Goal: Task Accomplishment & Management: Complete application form

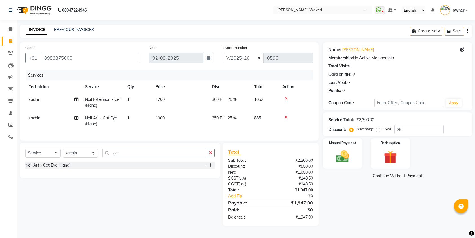
select select "7711"
select select "service"
select select "69710"
click at [358, 159] on div "Manual Payment" at bounding box center [342, 154] width 41 height 32
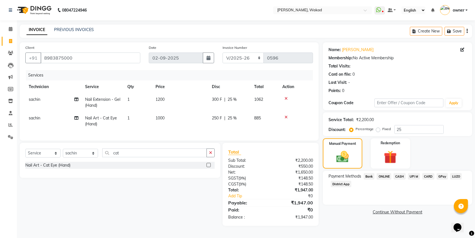
click at [383, 174] on span "ONLINE" at bounding box center [384, 176] width 15 height 6
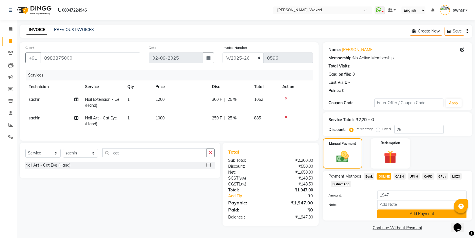
click at [388, 214] on button "Add Payment" at bounding box center [422, 213] width 89 height 9
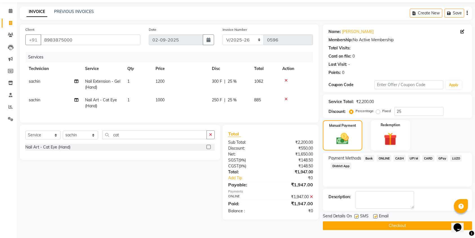
scroll to position [18, 0]
click at [390, 226] on button "Checkout" at bounding box center [397, 225] width 149 height 9
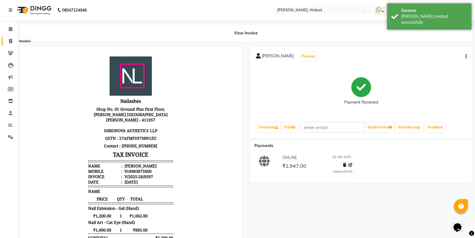
click at [12, 39] on icon at bounding box center [10, 41] width 3 height 4
select select "service"
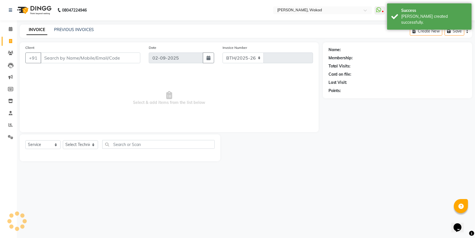
select select "7711"
type input "0598"
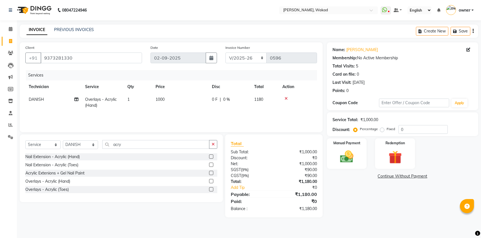
select select "7711"
select select "service"
select select "88369"
click at [141, 146] on input "acry" at bounding box center [155, 144] width 107 height 9
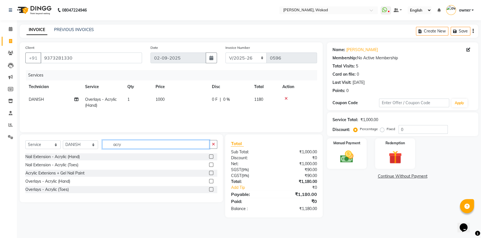
click at [141, 146] on input "acry" at bounding box center [155, 144] width 107 height 9
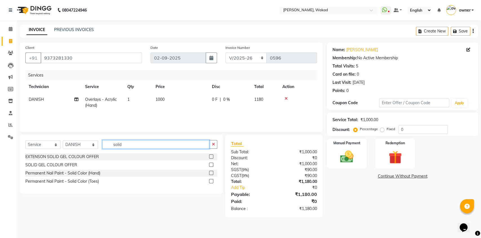
type input "solid"
click at [211, 173] on label at bounding box center [211, 173] width 4 height 4
click at [211, 173] on input "checkbox" at bounding box center [211, 173] width 4 height 4
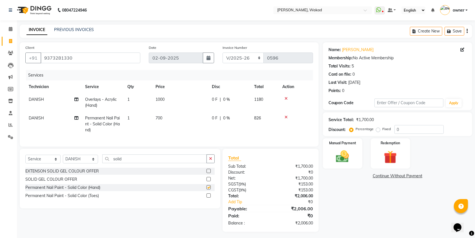
checkbox input "false"
click at [178, 162] on input "solid" at bounding box center [154, 158] width 105 height 9
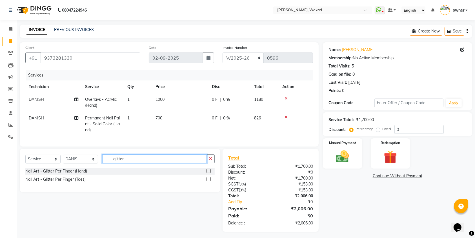
type input "glitter"
click at [208, 173] on label at bounding box center [209, 171] width 4 height 4
click at [208, 173] on input "checkbox" at bounding box center [209, 171] width 4 height 4
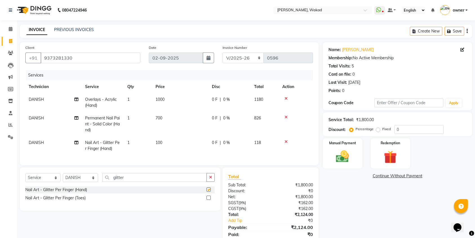
checkbox input "false"
click at [129, 142] on span "1" at bounding box center [128, 142] width 2 height 5
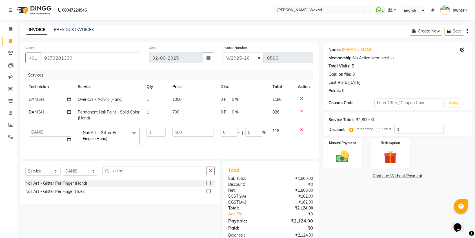
click at [129, 142] on span "Nail Art - Glitter Per Finger (Hand) x" at bounding box center [106, 136] width 51 height 13
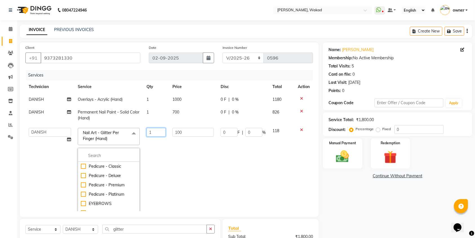
click at [154, 132] on input "1" at bounding box center [156, 132] width 19 height 9
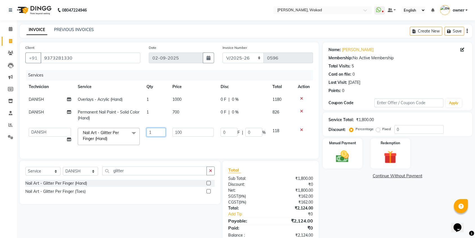
click at [154, 132] on input "1" at bounding box center [156, 132] width 19 height 9
type input "4"
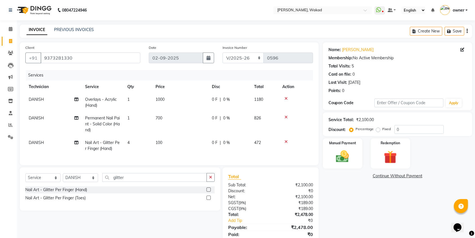
scroll to position [27, 0]
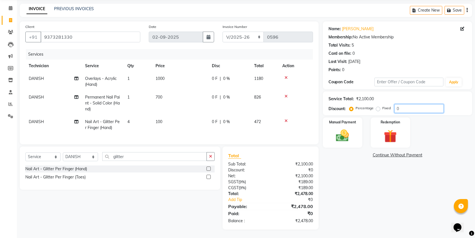
click at [424, 104] on input "0" at bounding box center [419, 108] width 49 height 9
type input "25"
click at [406, 104] on input "25" at bounding box center [419, 108] width 49 height 9
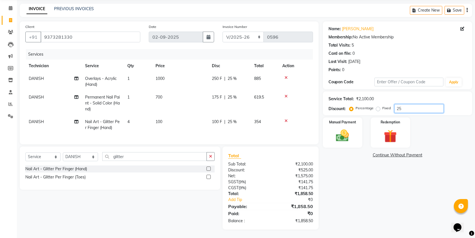
click at [406, 104] on input "25" at bounding box center [419, 108] width 49 height 9
type input "2"
click at [393, 105] on div "Percentage Fixed" at bounding box center [373, 108] width 44 height 7
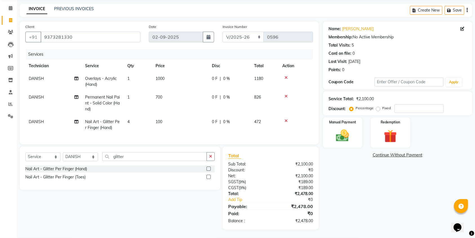
click at [385, 105] on label "Fixed" at bounding box center [387, 107] width 8 height 5
click at [382, 106] on input "Fixed" at bounding box center [380, 108] width 4 height 4
radio input "true"
click at [403, 105] on input "number" at bounding box center [419, 108] width 49 height 9
type input "618"
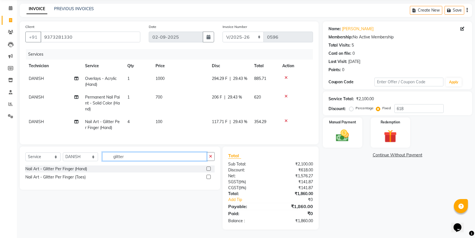
click at [126, 154] on input "glitter" at bounding box center [154, 156] width 105 height 9
type input "gel p"
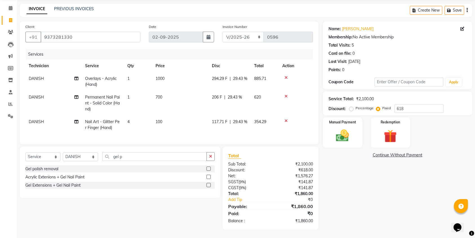
click at [210, 168] on label at bounding box center [209, 168] width 4 height 4
click at [210, 168] on input "checkbox" at bounding box center [209, 169] width 4 height 4
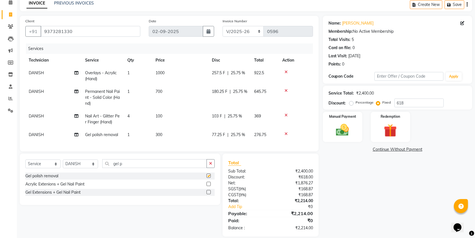
checkbox input "false"
click at [162, 135] on span "300" at bounding box center [159, 134] width 7 height 5
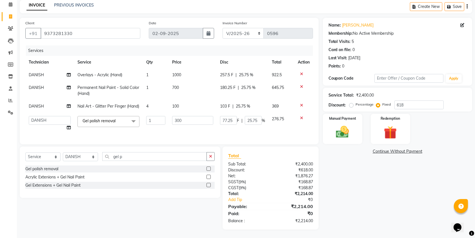
click at [162, 134] on td "1" at bounding box center [156, 123] width 26 height 21
click at [182, 124] on input "300" at bounding box center [192, 120] width 41 height 9
type input "150"
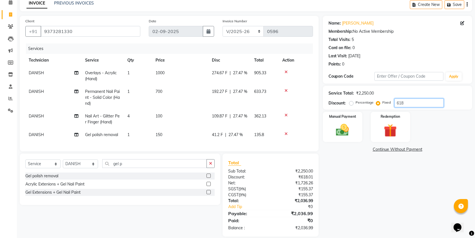
click at [411, 105] on input "618" at bounding box center [419, 102] width 49 height 9
click at [369, 100] on label "Percentage" at bounding box center [365, 102] width 18 height 5
click at [355, 100] on input "Percentage" at bounding box center [353, 102] width 4 height 4
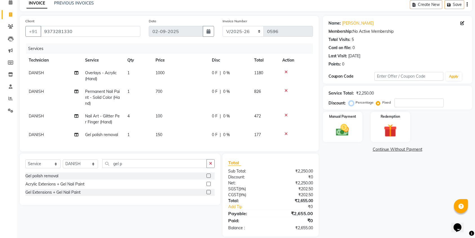
radio input "true"
click at [404, 104] on input "number" at bounding box center [419, 102] width 49 height 9
type input "25"
click at [287, 133] on icon at bounding box center [286, 134] width 3 height 4
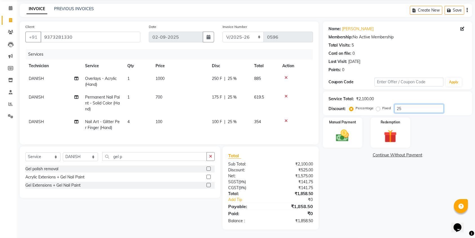
click at [404, 104] on input "25" at bounding box center [419, 108] width 49 height 9
click at [388, 105] on label "Fixed" at bounding box center [387, 107] width 8 height 5
click at [382, 106] on input "Fixed" at bounding box center [380, 108] width 4 height 4
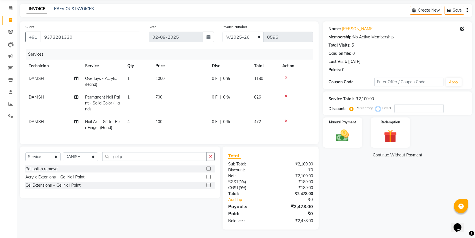
radio input "true"
click at [409, 104] on input "number" at bounding box center [419, 108] width 49 height 9
type input "618"
click at [348, 120] on div "Manual Payment" at bounding box center [342, 133] width 41 height 32
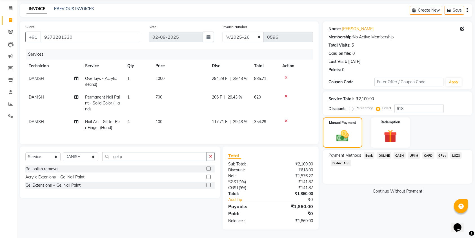
click at [400, 152] on span "CASH" at bounding box center [400, 155] width 12 height 6
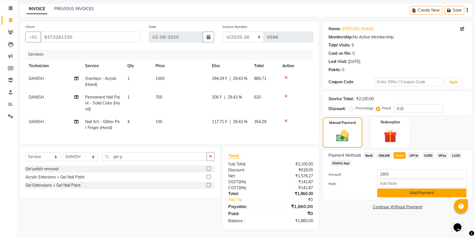
click at [405, 188] on button "Add Payment" at bounding box center [422, 192] width 89 height 9
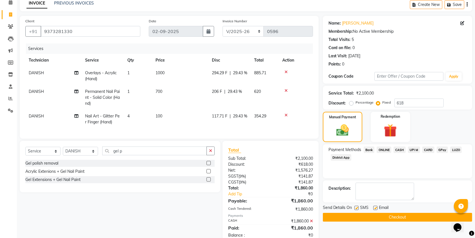
click at [404, 215] on button "Checkout" at bounding box center [397, 217] width 149 height 9
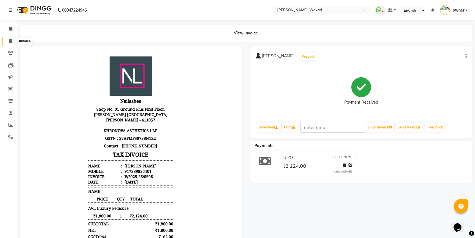
click at [9, 40] on icon at bounding box center [10, 41] width 3 height 4
select select "service"
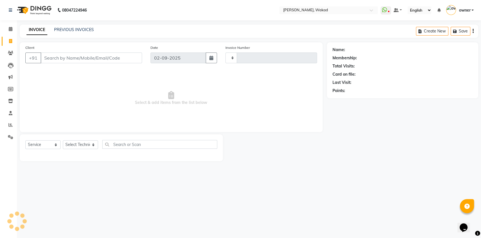
type input "0597"
select select "7711"
click at [77, 26] on div "INVOICE PREVIOUS INVOICES Create New Save" at bounding box center [249, 31] width 459 height 13
click at [77, 28] on link "PREVIOUS INVOICES" at bounding box center [74, 29] width 40 height 5
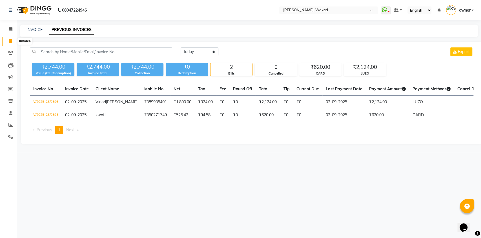
click at [11, 39] on icon at bounding box center [10, 41] width 3 height 4
select select "7711"
select select "service"
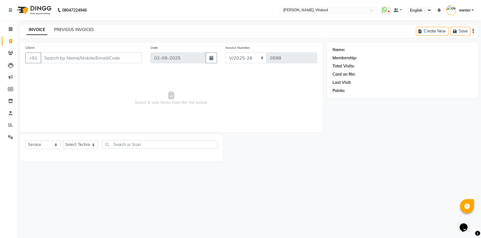
click at [67, 28] on link "PREVIOUS INVOICES" at bounding box center [74, 29] width 40 height 5
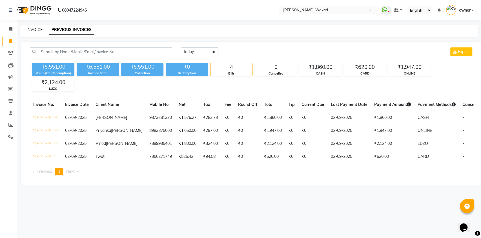
click at [32, 30] on link "INVOICE" at bounding box center [35, 29] width 16 height 5
select select "service"
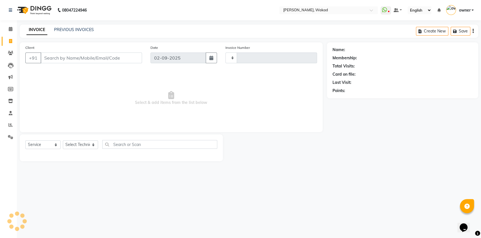
type input "0599"
select select "7711"
click at [70, 68] on span "9921814777" at bounding box center [70, 71] width 28 height 6
type input "9921814777"
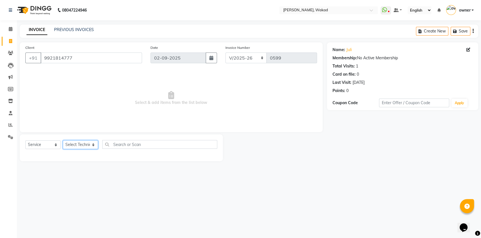
click at [73, 145] on select "Select Technician DANISH MANAGER neeraj owner pooja sachin" at bounding box center [80, 144] width 35 height 9
select select "69710"
click at [63, 140] on select "Select Technician DANISH MANAGER neeraj owner pooja sachin" at bounding box center [80, 144] width 35 height 9
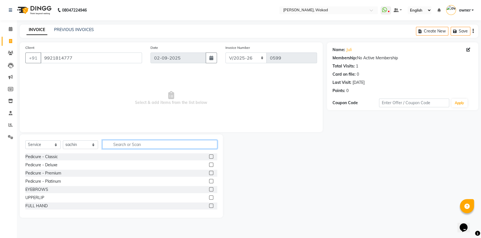
click at [140, 144] on input "text" at bounding box center [159, 144] width 115 height 9
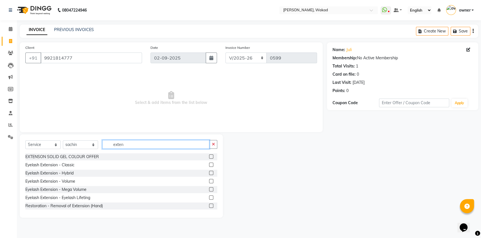
type input "exten"
click at [209, 207] on label at bounding box center [211, 205] width 4 height 4
click at [209, 207] on input "checkbox" at bounding box center [211, 206] width 4 height 4
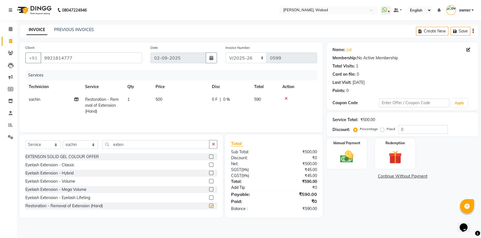
checkbox input "false"
click at [354, 144] on label "Manual Payment" at bounding box center [347, 142] width 28 height 5
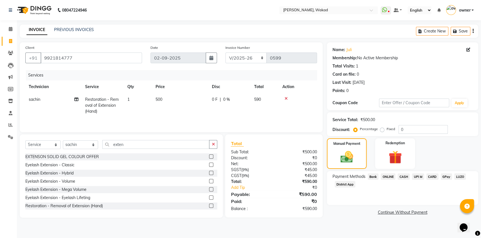
click at [390, 175] on span "ONLINE" at bounding box center [388, 176] width 15 height 6
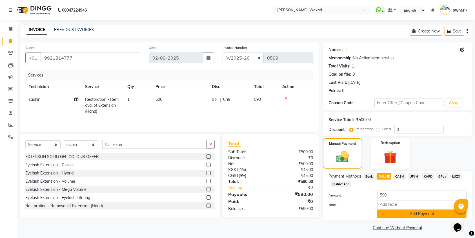
click at [399, 215] on button "Add Payment" at bounding box center [422, 213] width 89 height 9
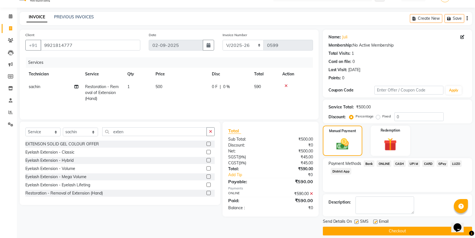
scroll to position [18, 0]
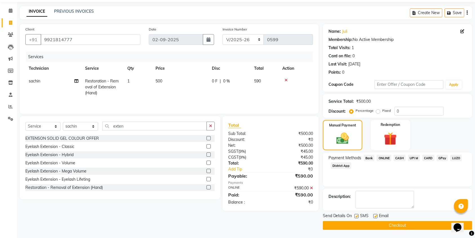
click at [399, 222] on button "Checkout" at bounding box center [397, 225] width 149 height 9
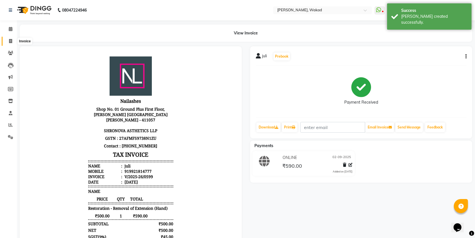
click at [9, 39] on icon at bounding box center [10, 41] width 3 height 4
select select "service"
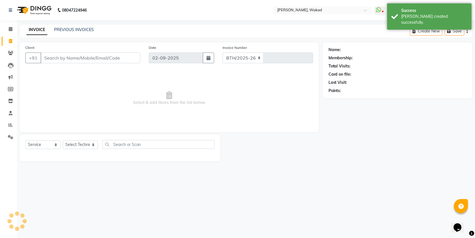
select select "7711"
type input "0600"
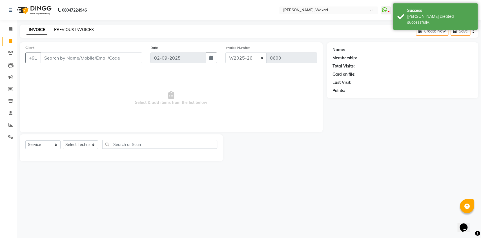
click at [83, 29] on link "PREVIOUS INVOICES" at bounding box center [74, 29] width 40 height 5
